Goal: Task Accomplishment & Management: Manage account settings

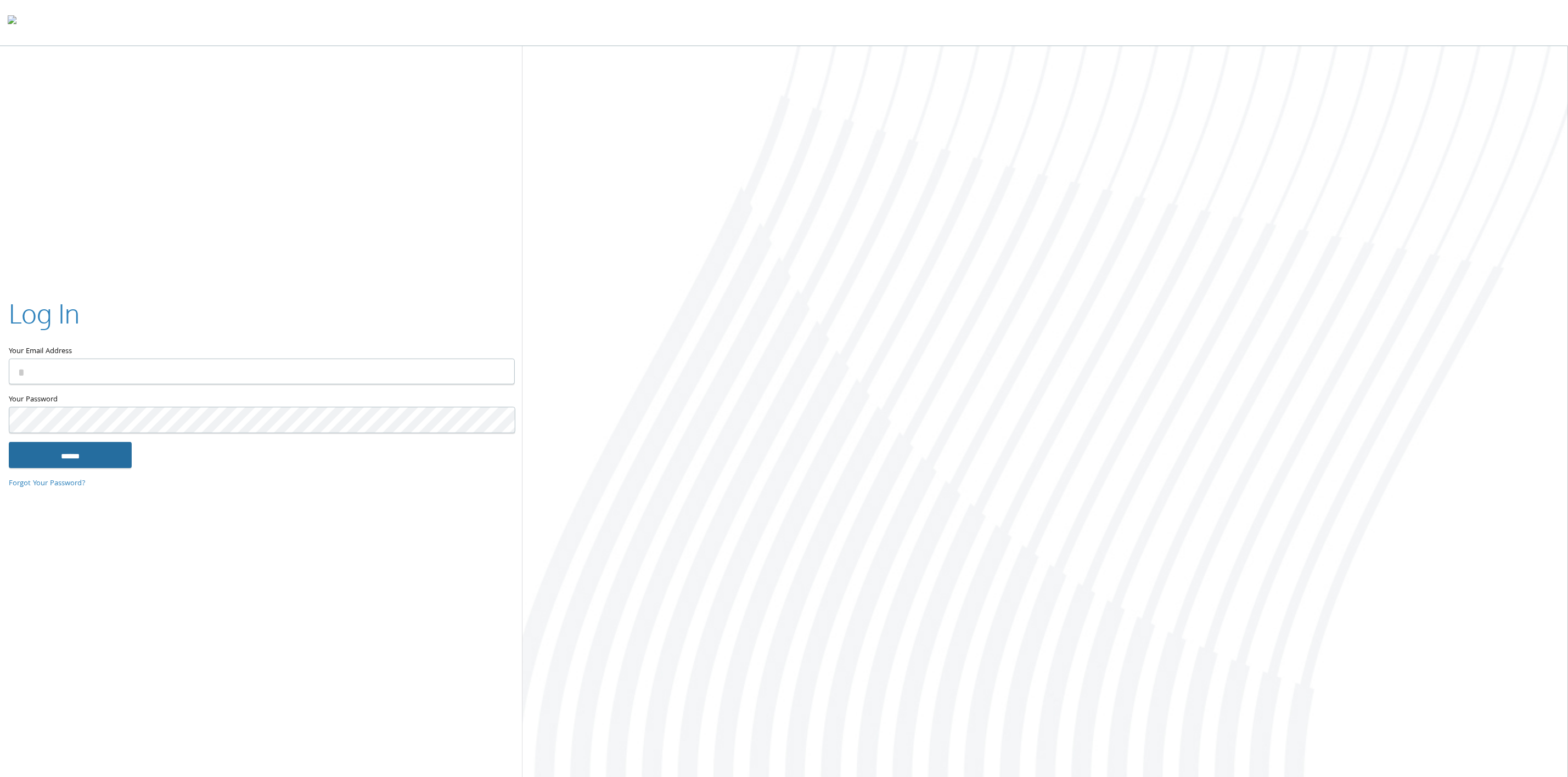
type input "**********"
click at [95, 458] on input "******" at bounding box center [70, 454] width 123 height 26
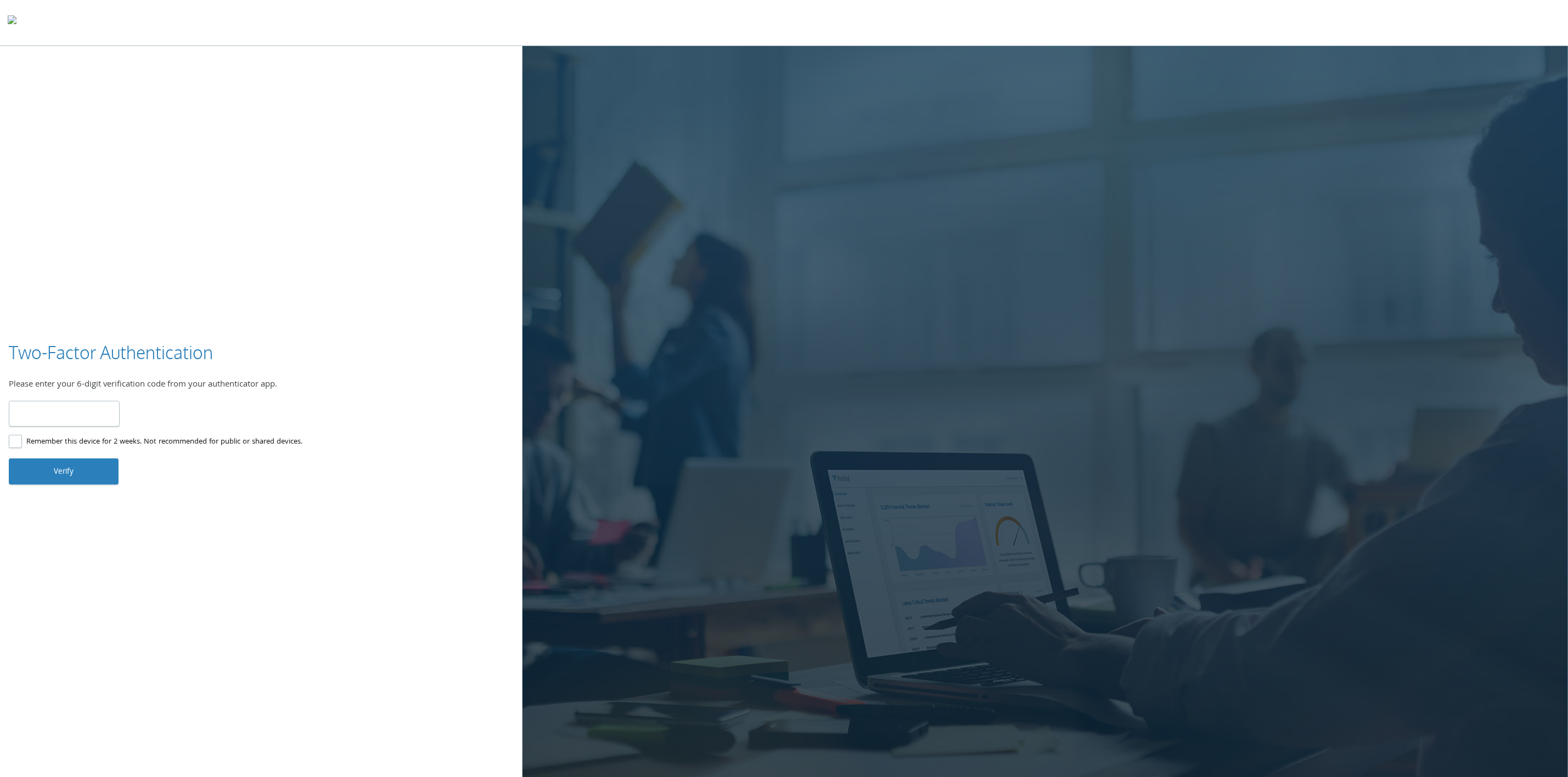
click at [43, 413] on input "number" at bounding box center [63, 414] width 110 height 26
type input "******"
